Goal: Information Seeking & Learning: Learn about a topic

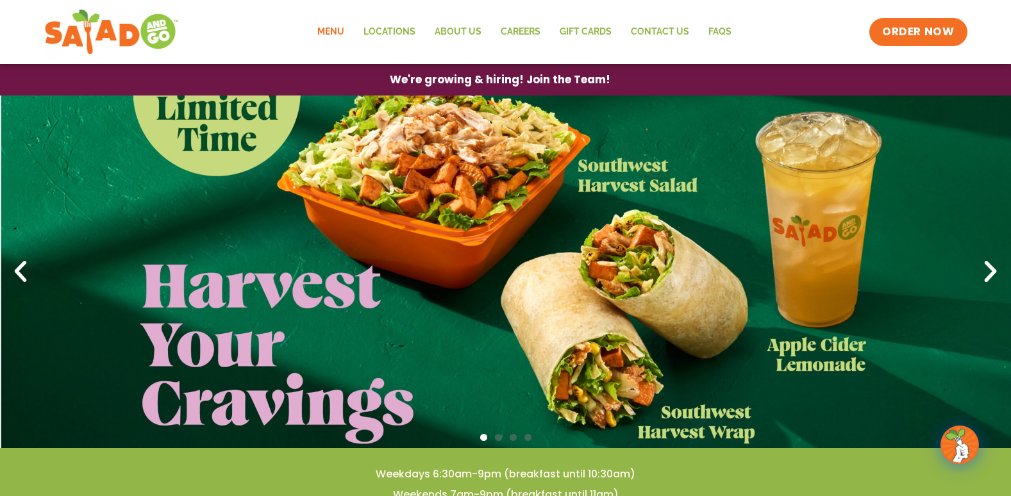
click at [318, 35] on link "Menu" at bounding box center [331, 31] width 46 height 29
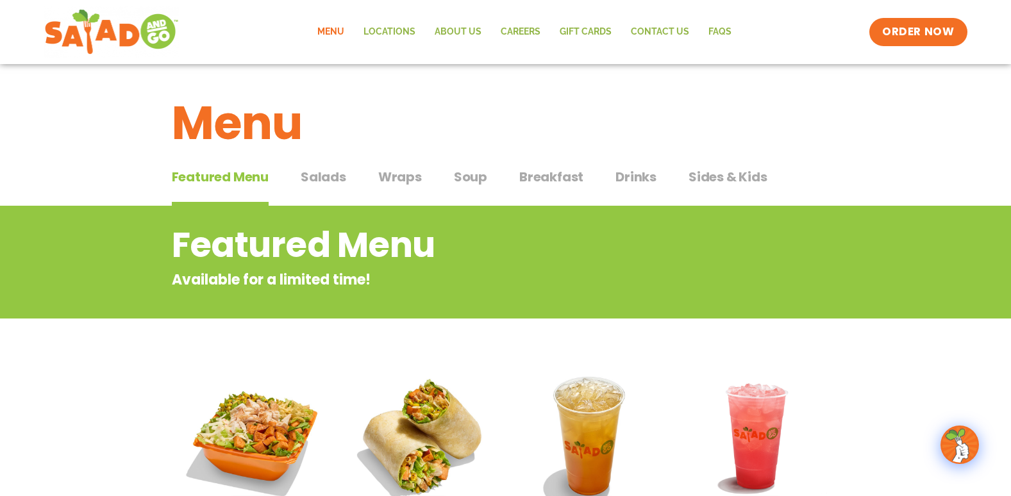
click at [465, 180] on span "Soup" at bounding box center [470, 176] width 33 height 19
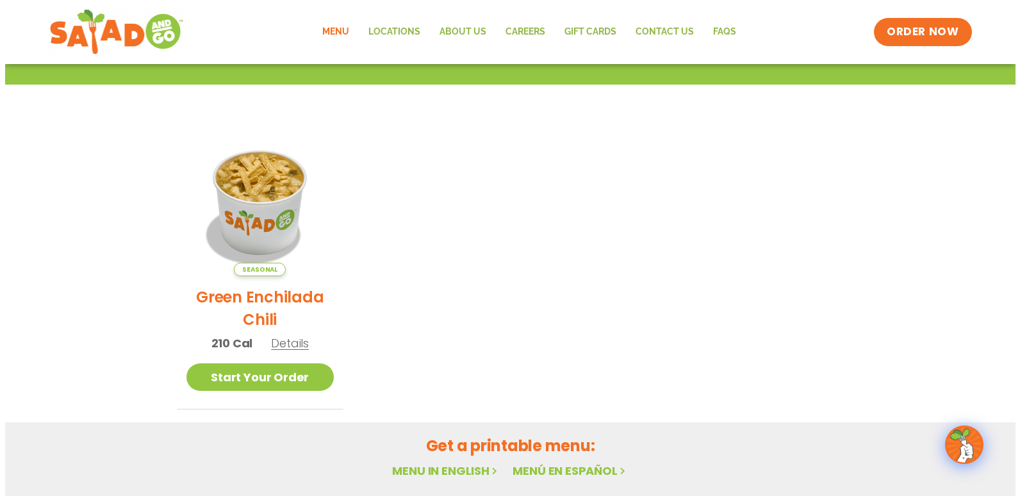
scroll to position [256, 0]
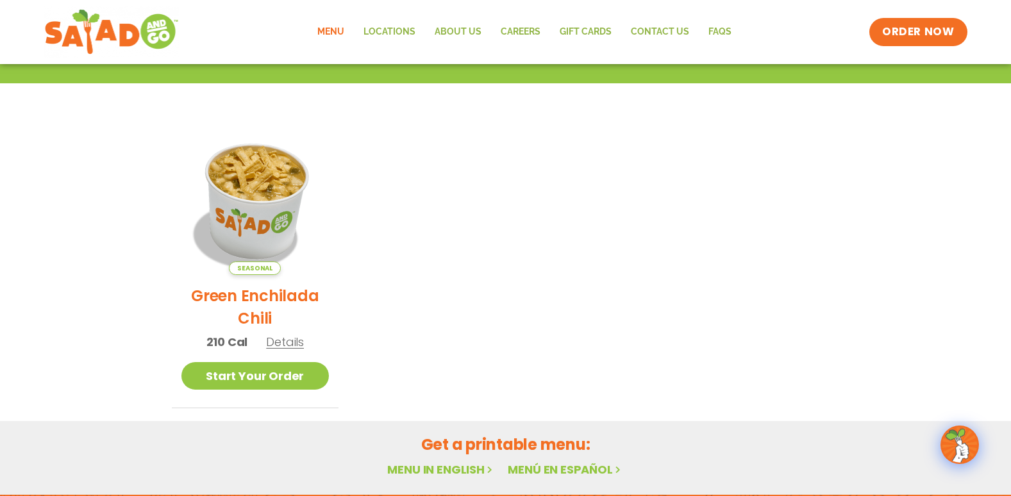
click at [247, 222] on img at bounding box center [255, 201] width 174 height 174
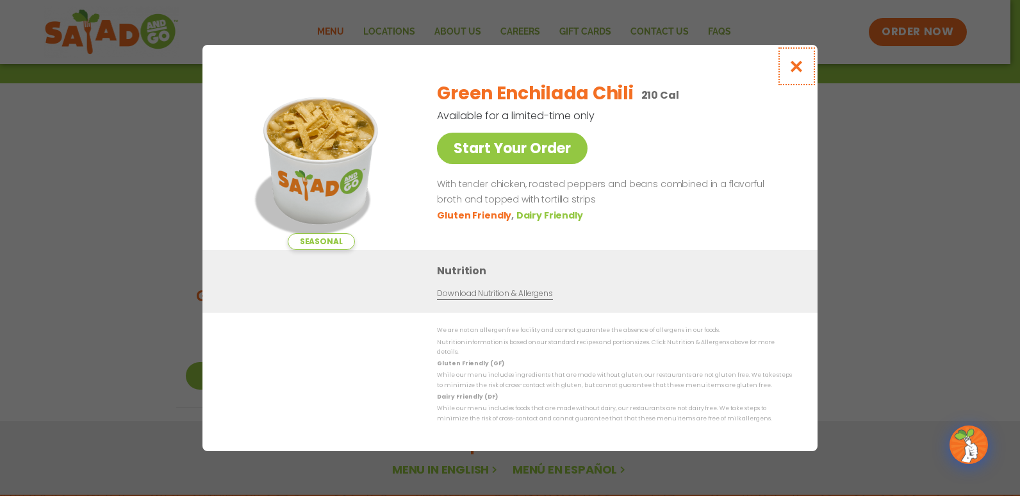
click at [802, 71] on icon "Close modal" at bounding box center [797, 66] width 16 height 13
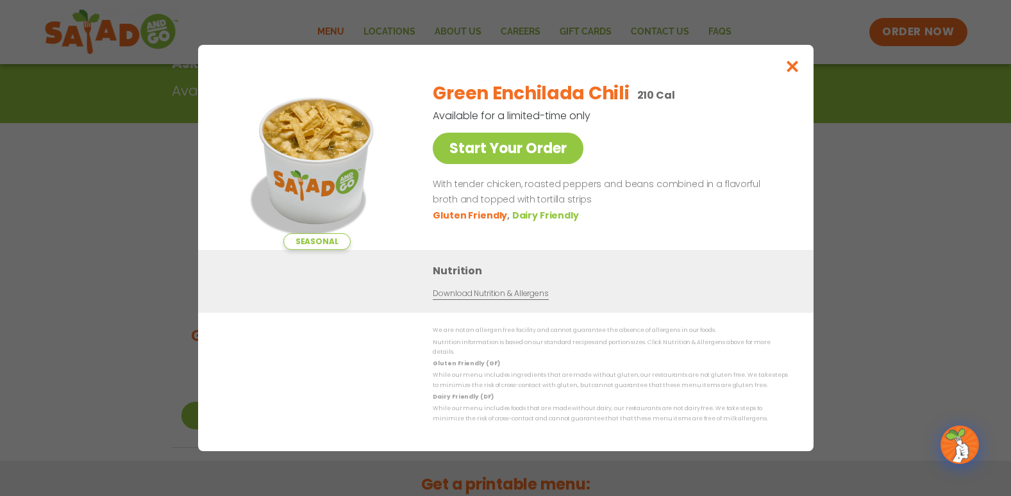
scroll to position [206, 0]
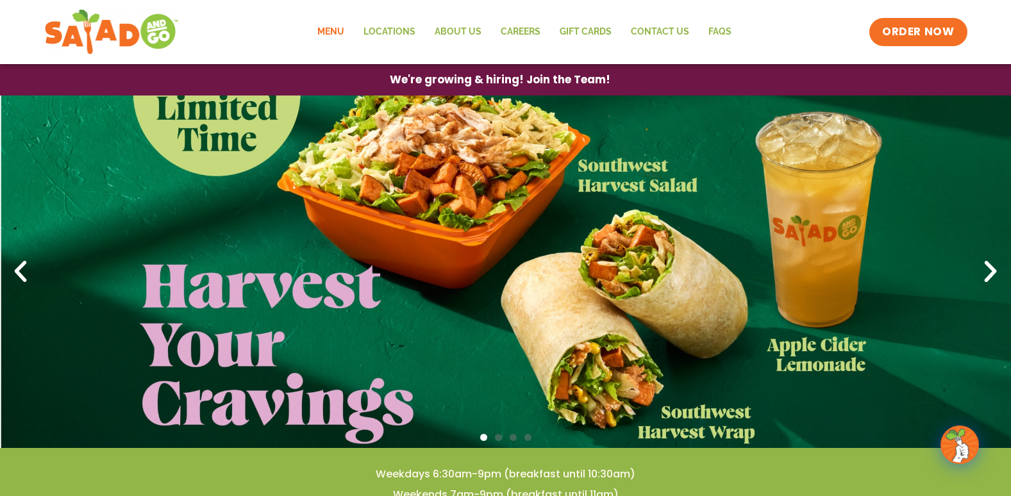
click at [330, 30] on link "Menu" at bounding box center [331, 31] width 46 height 29
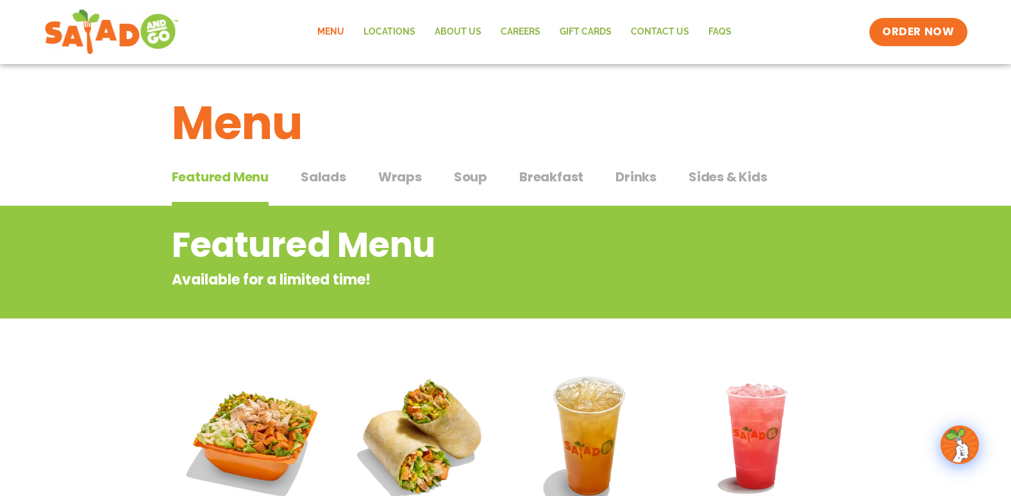
click at [389, 186] on span "Wraps" at bounding box center [400, 176] width 44 height 19
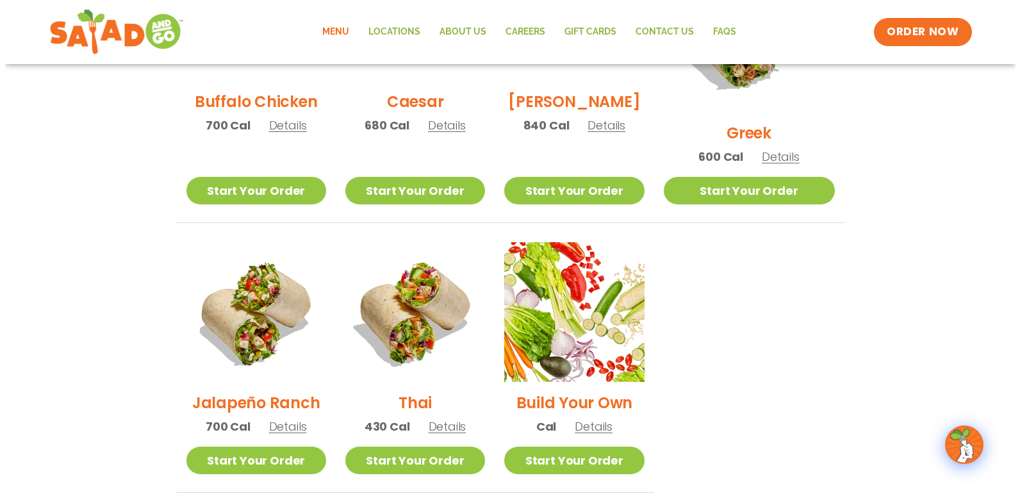
scroll to position [833, 0]
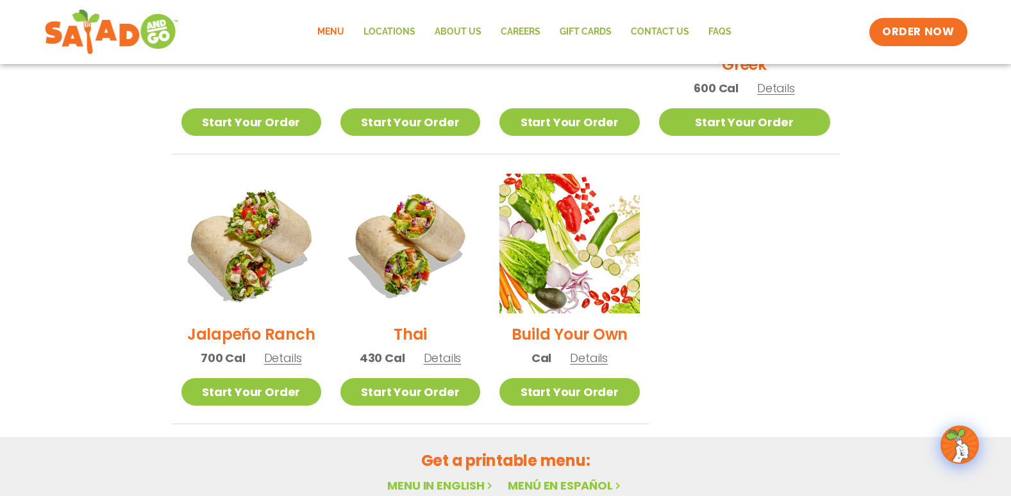
click at [255, 229] on img at bounding box center [251, 243] width 164 height 164
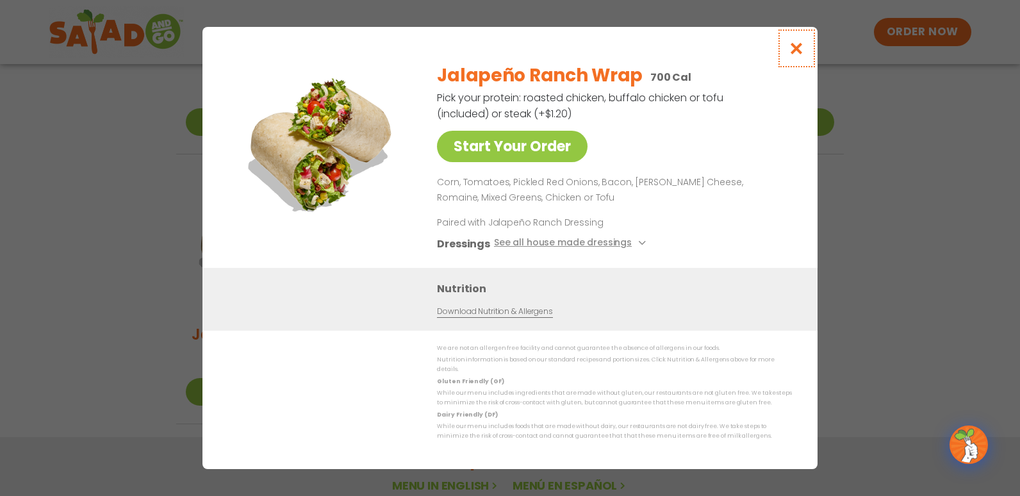
click at [796, 53] on icon "Close modal" at bounding box center [797, 48] width 16 height 13
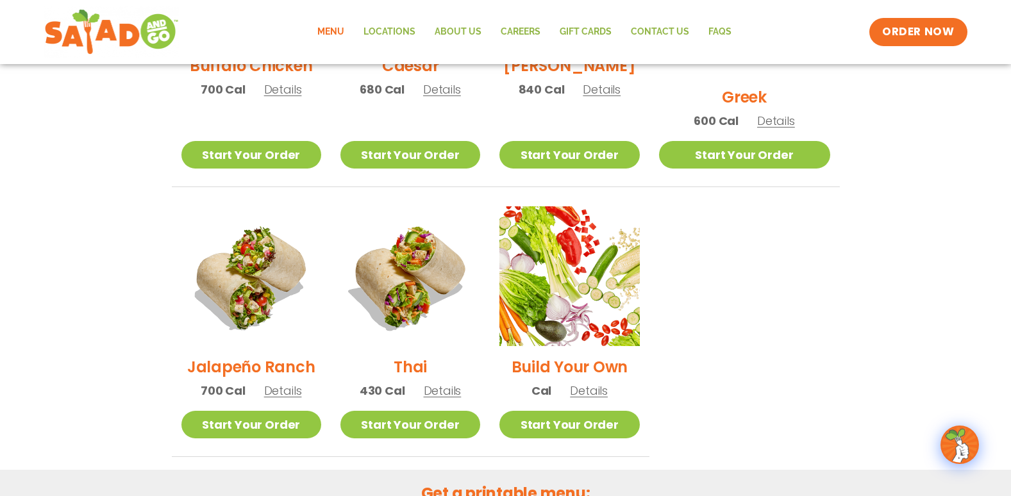
scroll to position [745, 0]
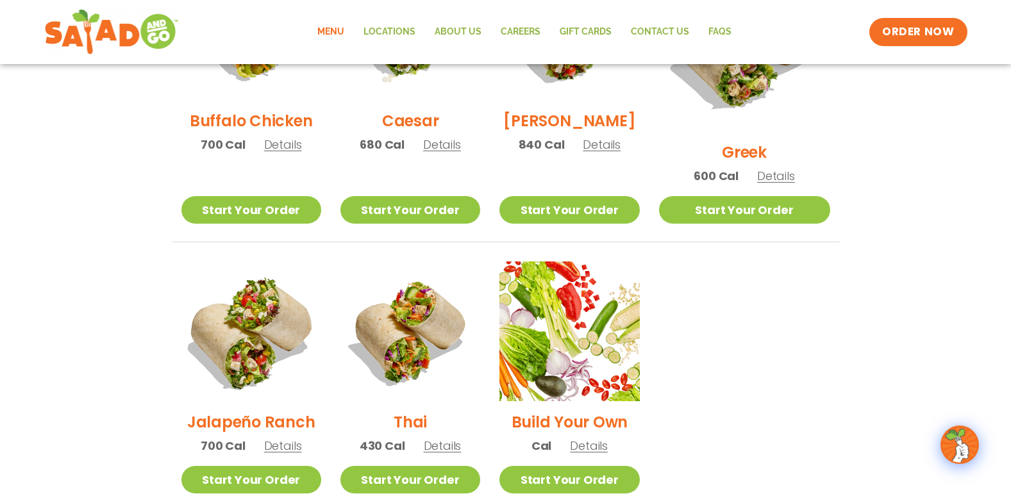
click at [273, 326] on img at bounding box center [251, 331] width 164 height 164
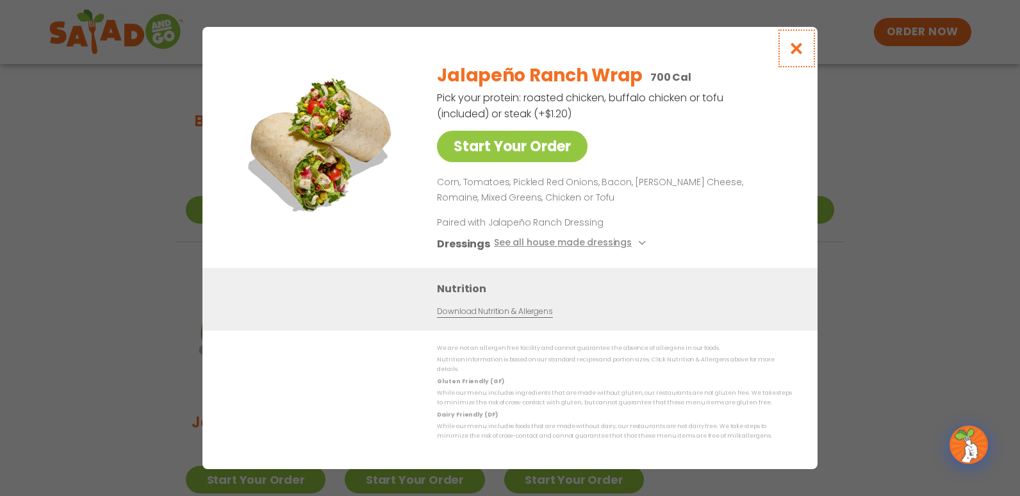
click at [793, 53] on icon "Close modal" at bounding box center [797, 48] width 16 height 13
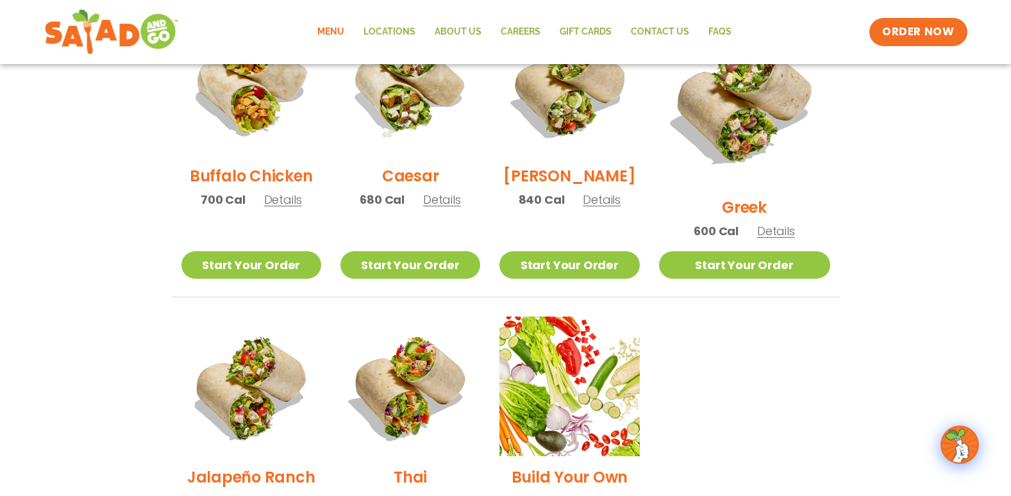
scroll to position [809, 0]
